Goal: Task Accomplishment & Management: Use online tool/utility

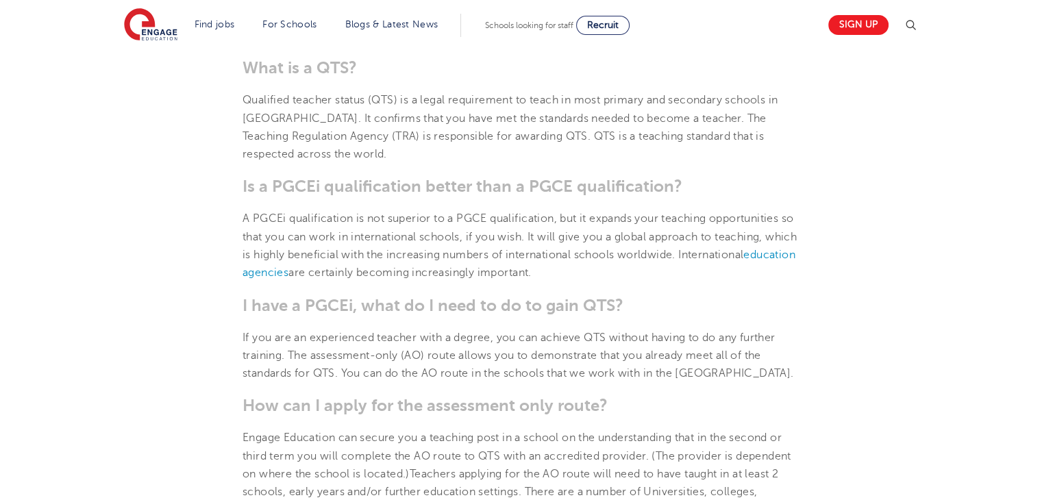
scroll to position [658, 0]
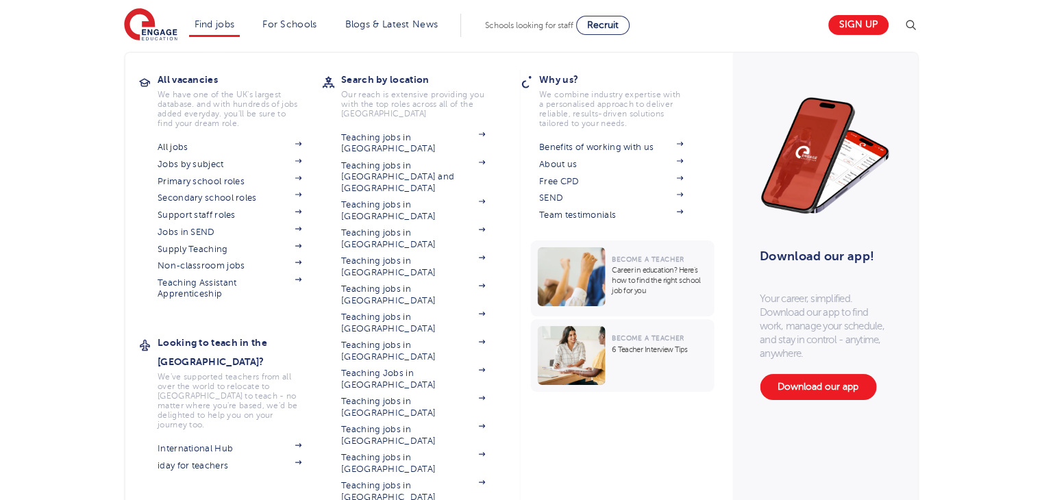
click at [225, 29] on li "Find jobs All vacancies We have one of the UK's largest database. and with hund…" at bounding box center [214, 25] width 51 height 23
click at [185, 182] on link "Primary school roles" at bounding box center [230, 181] width 144 height 11
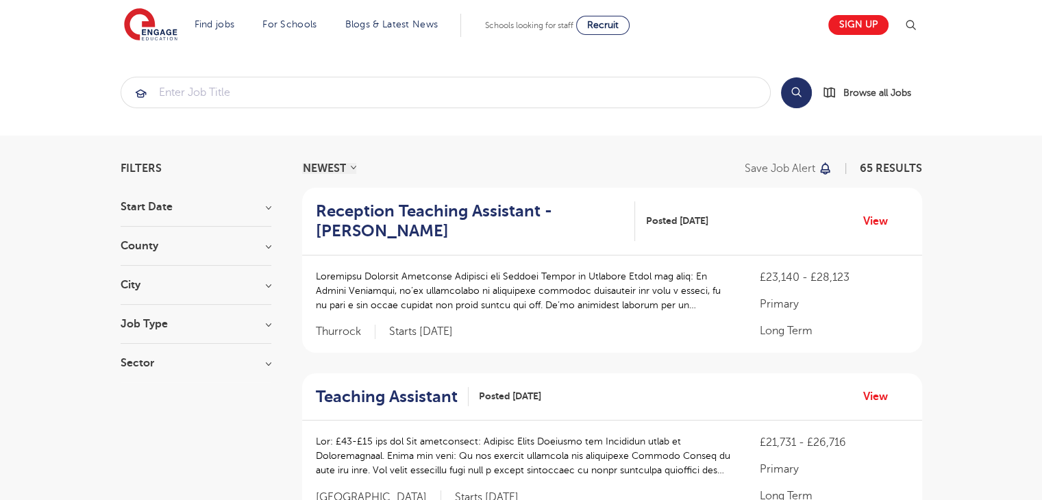
click at [242, 249] on h3 "County" at bounding box center [196, 246] width 151 height 11
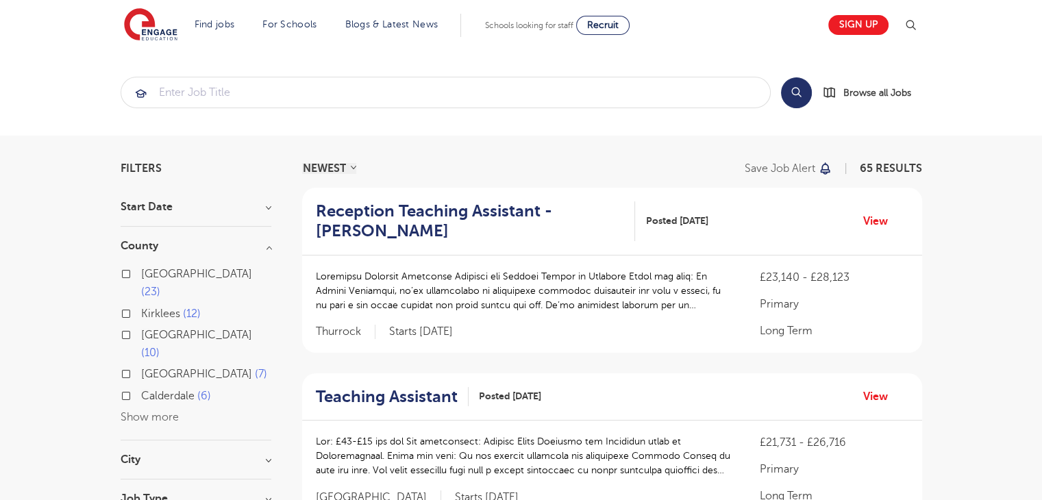
click at [160, 286] on span "23" at bounding box center [150, 292] width 19 height 12
click at [150, 271] on input "Leeds 23" at bounding box center [145, 272] width 9 height 9
checkbox input "true"
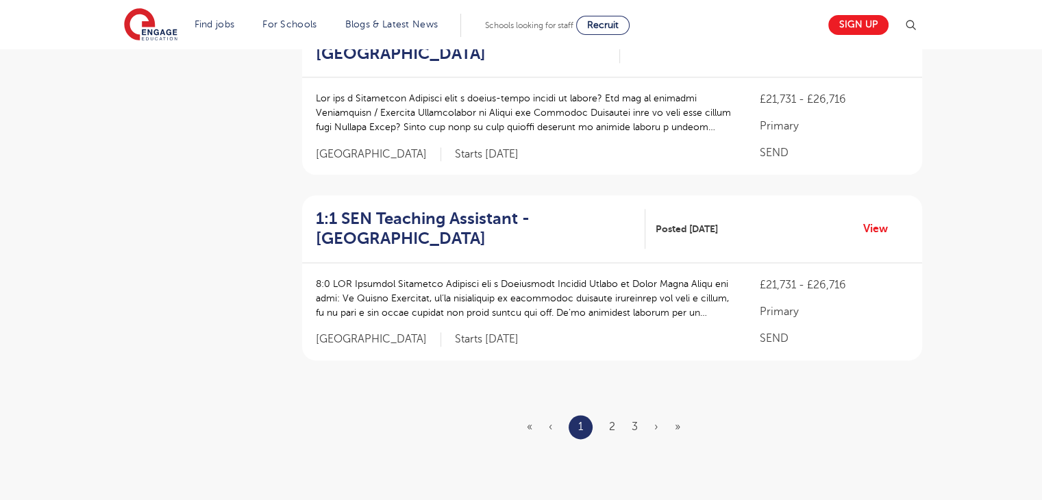
scroll to position [1678, 0]
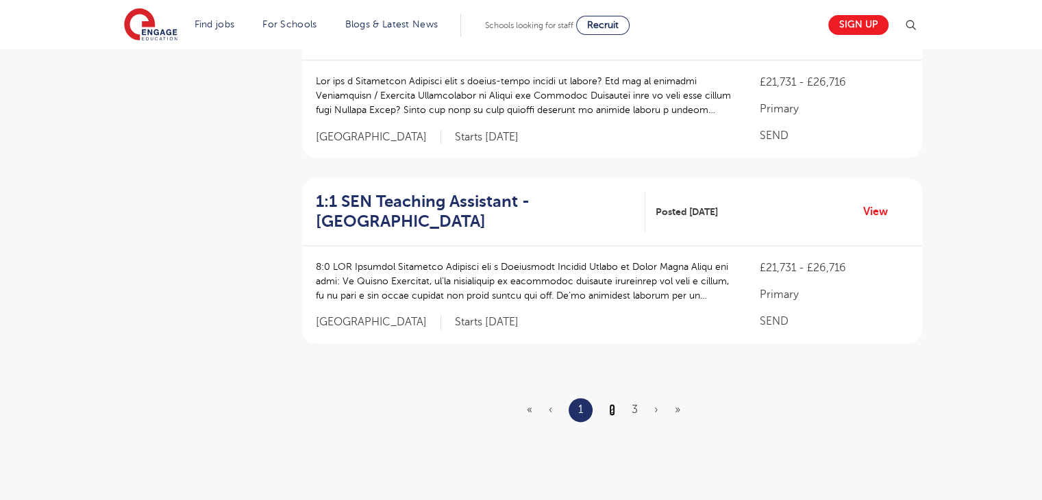
click at [611, 411] on link "2" at bounding box center [612, 410] width 6 height 12
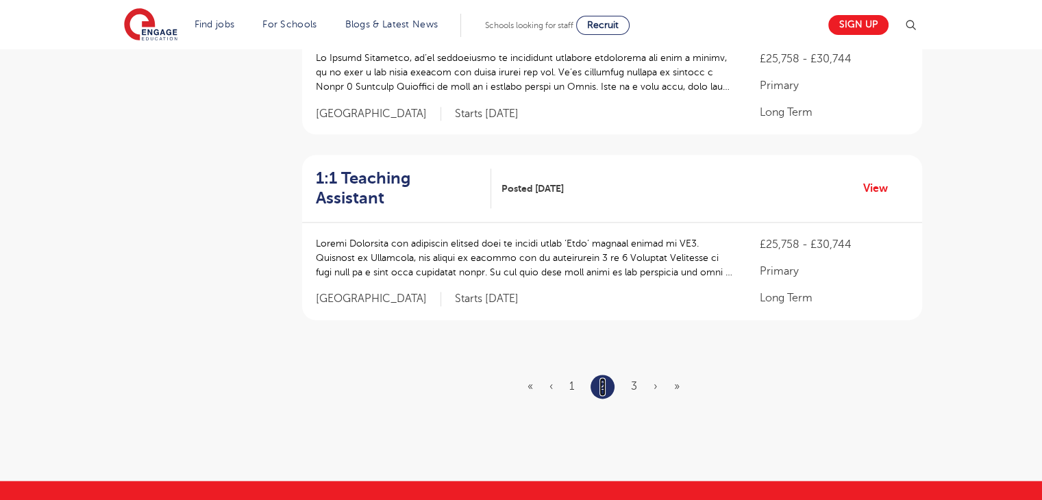
scroll to position [1704, 0]
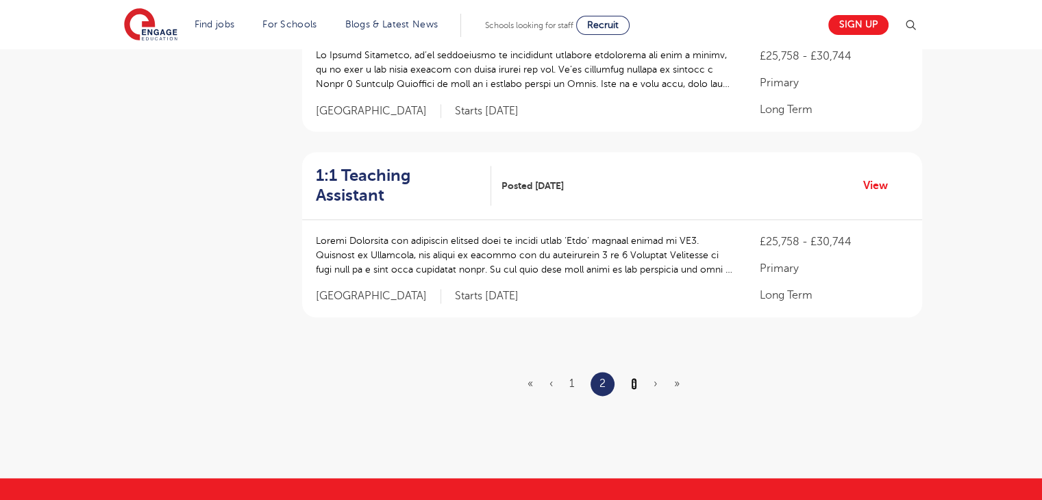
click at [633, 378] on link "3" at bounding box center [634, 384] width 6 height 12
